Goal: Task Accomplishment & Management: Manage account settings

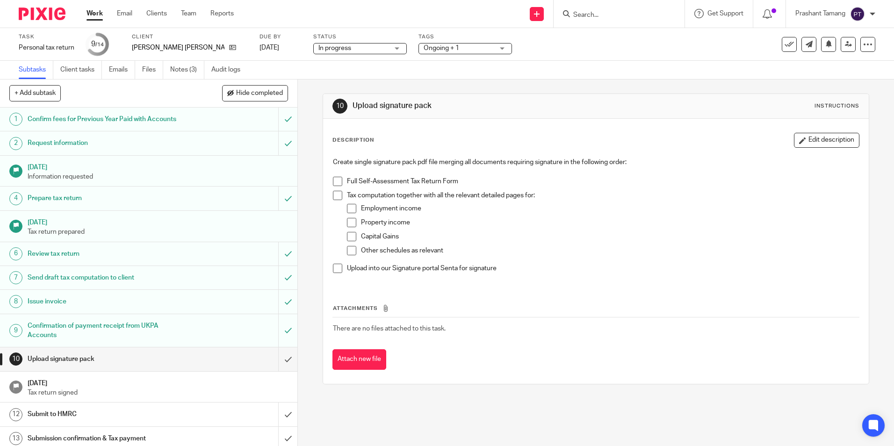
drag, startPoint x: 0, startPoint y: 0, endPoint x: 39, endPoint y: 7, distance: 40.0
click at [39, 7] on img at bounding box center [42, 13] width 47 height 13
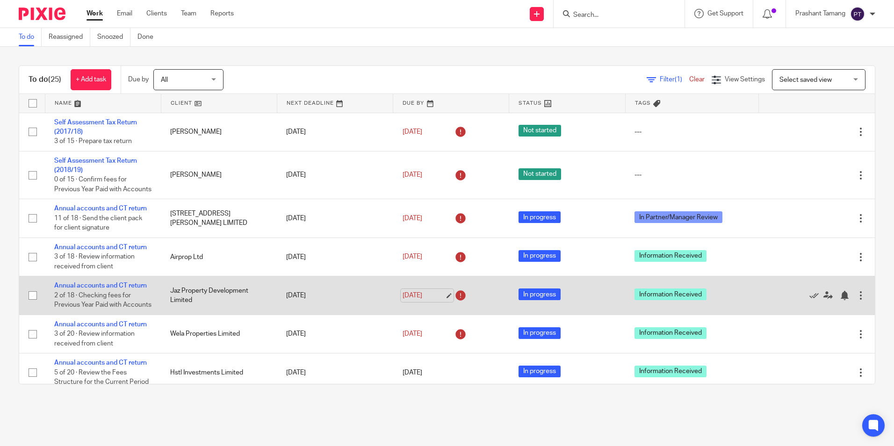
click at [404, 301] on link "[DATE]" at bounding box center [424, 296] width 42 height 10
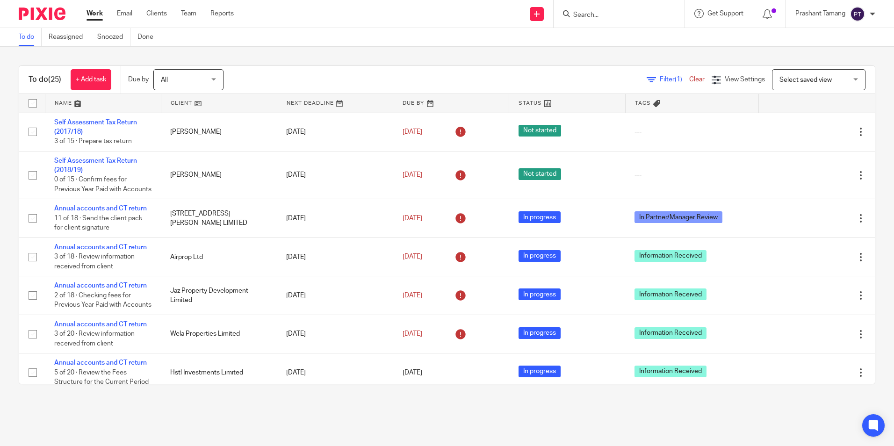
click at [194, 79] on span "All" at bounding box center [186, 80] width 50 height 20
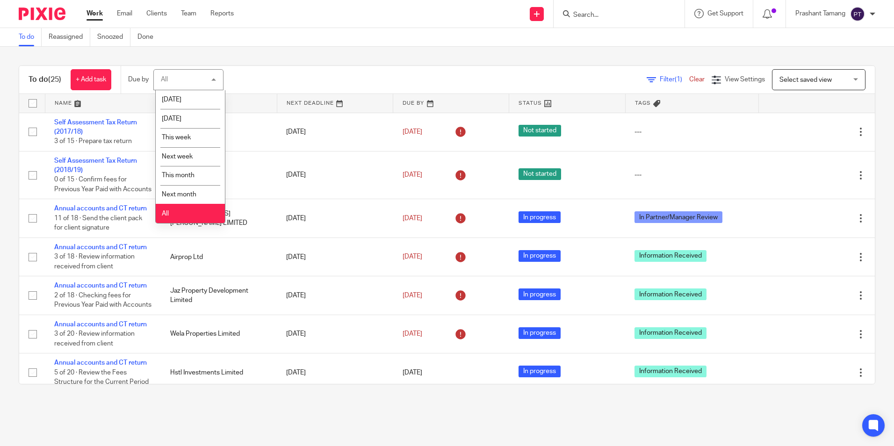
click at [194, 79] on div "All All" at bounding box center [188, 79] width 70 height 21
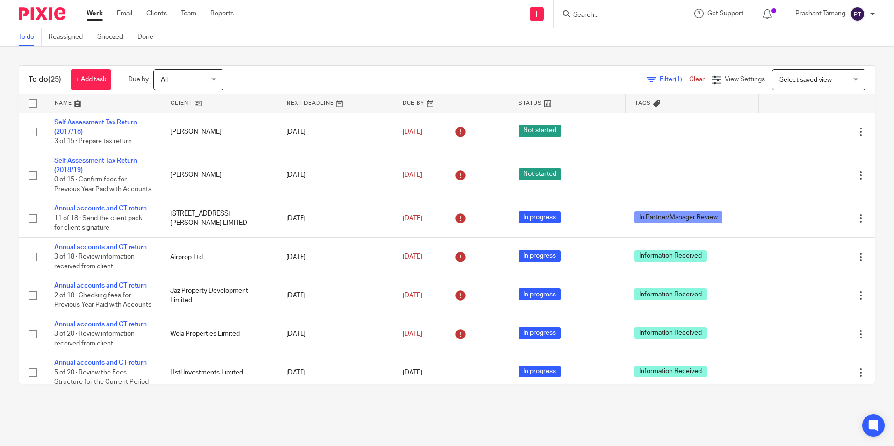
click at [807, 74] on span "Select saved view" at bounding box center [814, 80] width 68 height 20
click at [807, 74] on div "Select saved view Select saved view" at bounding box center [819, 79] width 94 height 21
click at [767, 12] on icon at bounding box center [767, 13] width 9 height 9
